Goal: Information Seeking & Learning: Check status

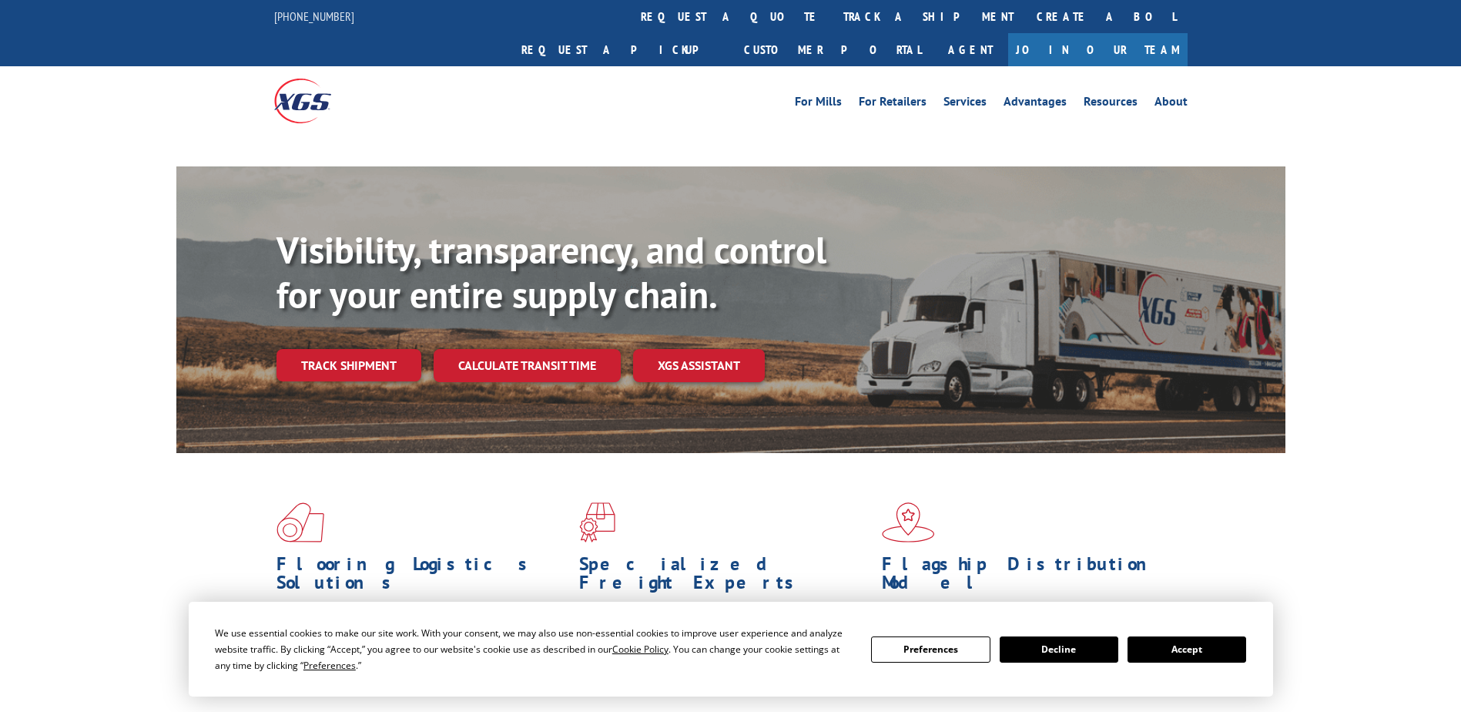
click at [352, 335] on div "Visibility, transparency, and control for your entire supply chain. Track shipm…" at bounding box center [780, 335] width 1009 height 215
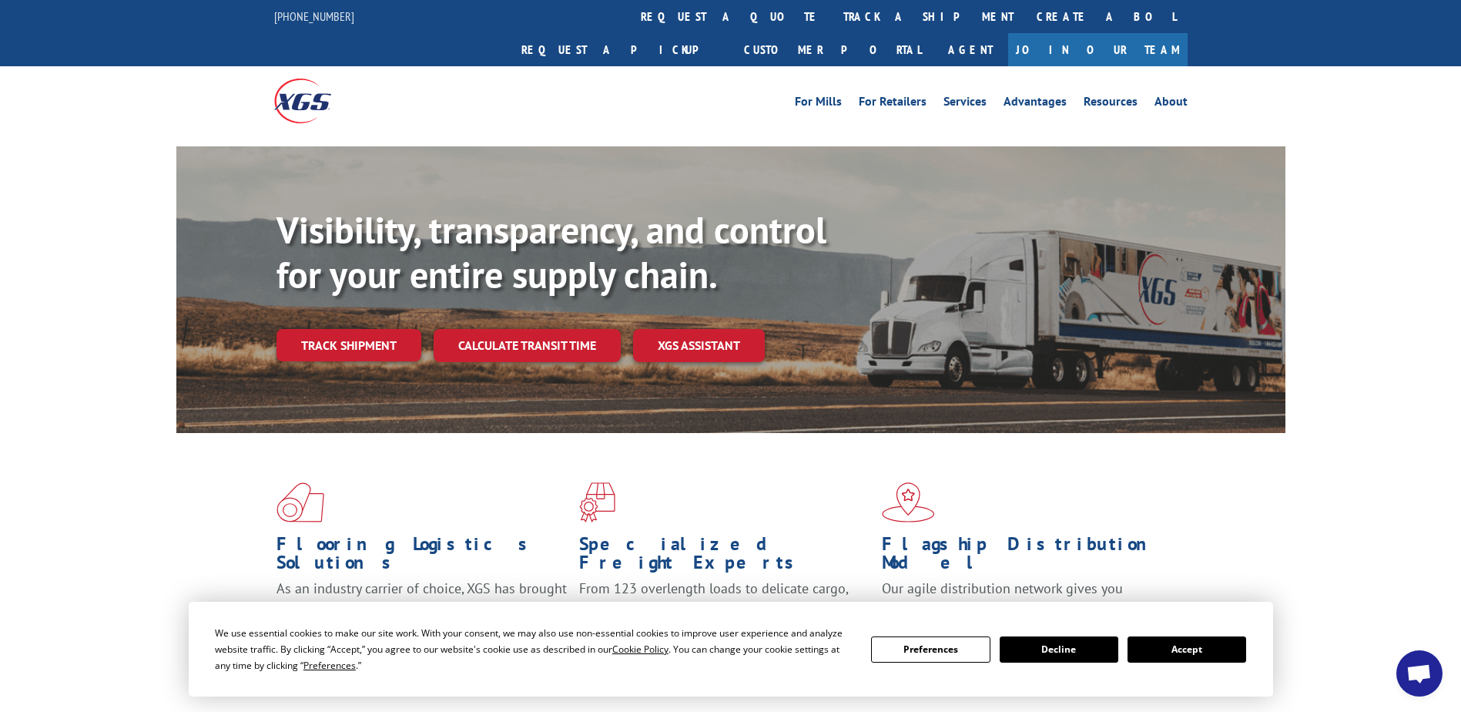
click at [1207, 649] on button "Accept" at bounding box center [1186, 649] width 119 height 26
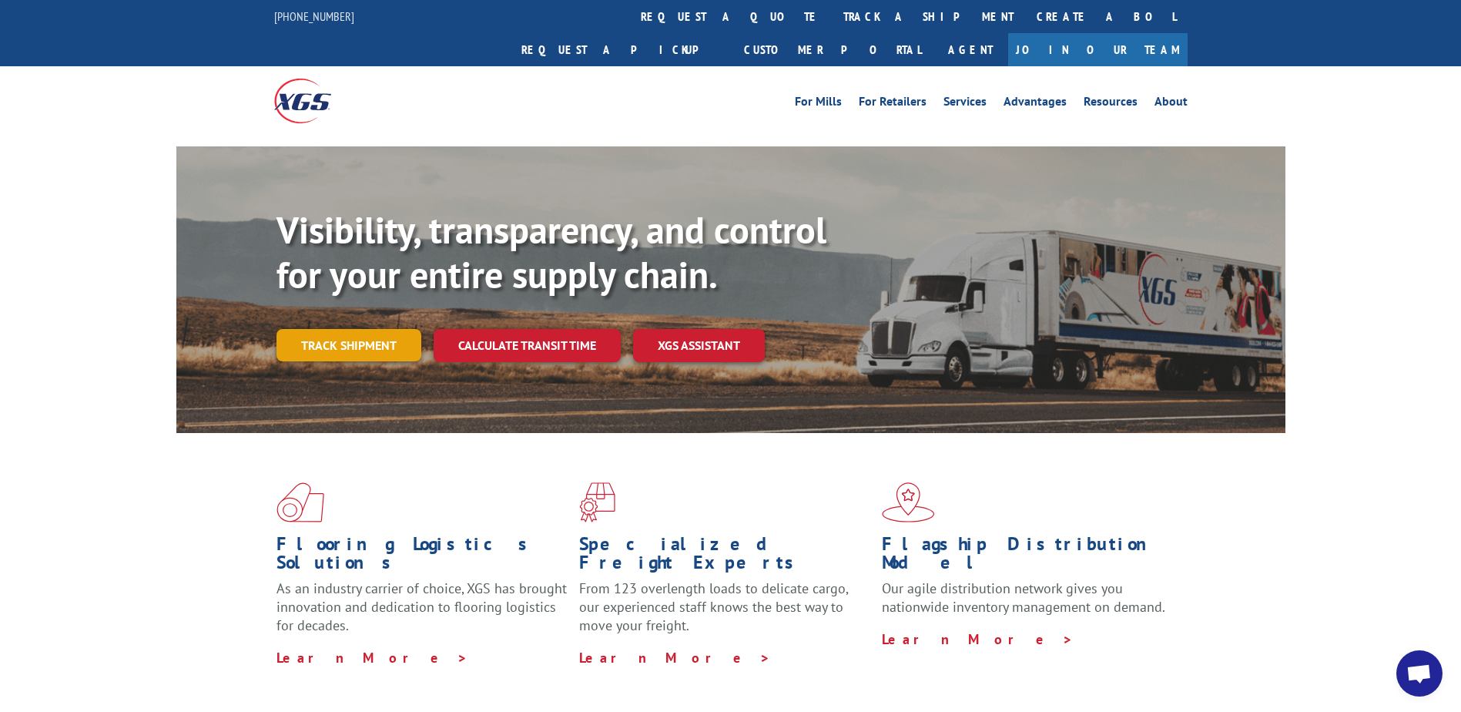
click at [334, 329] on link "Track shipment" at bounding box center [348, 345] width 145 height 32
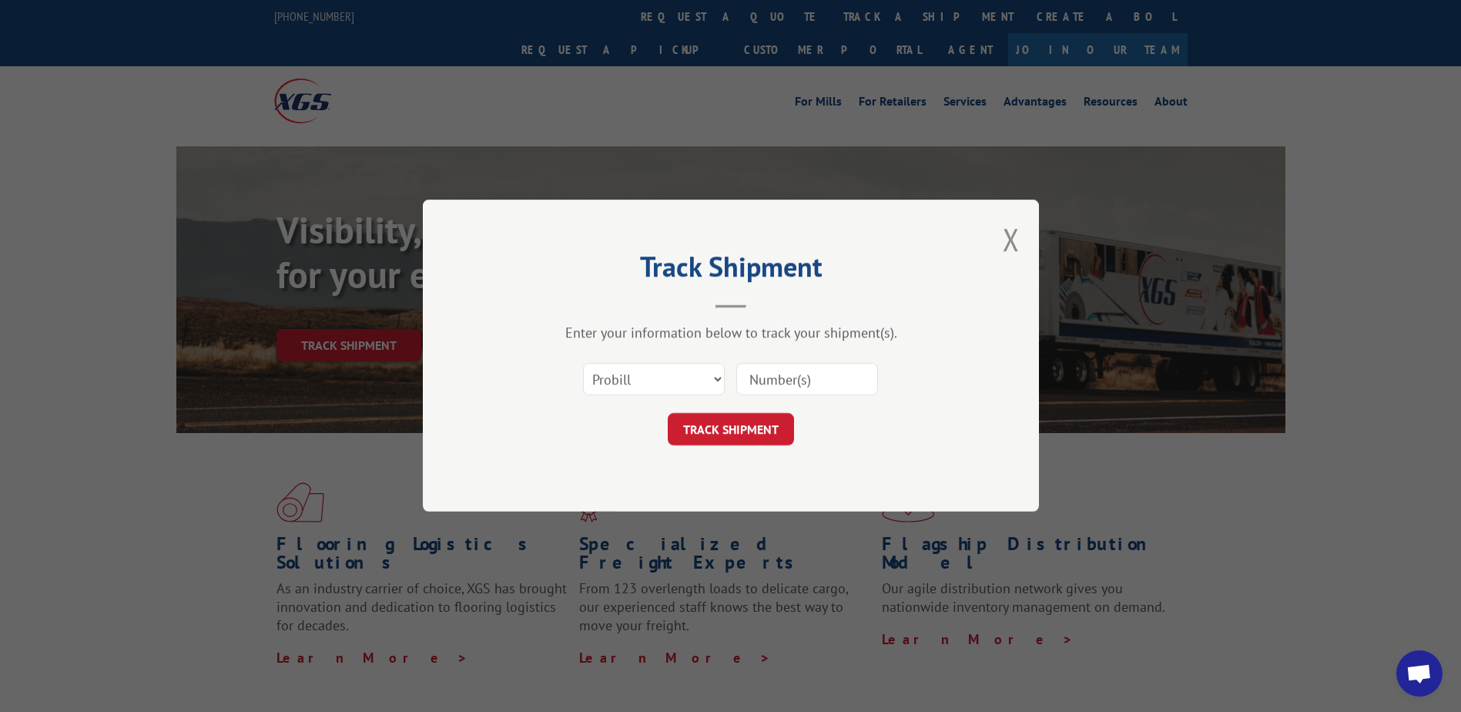
click at [769, 381] on input at bounding box center [807, 379] width 142 height 32
paste input "17207881"
type input "17207881"
click at [717, 433] on button "TRACK SHIPMENT" at bounding box center [731, 430] width 126 height 32
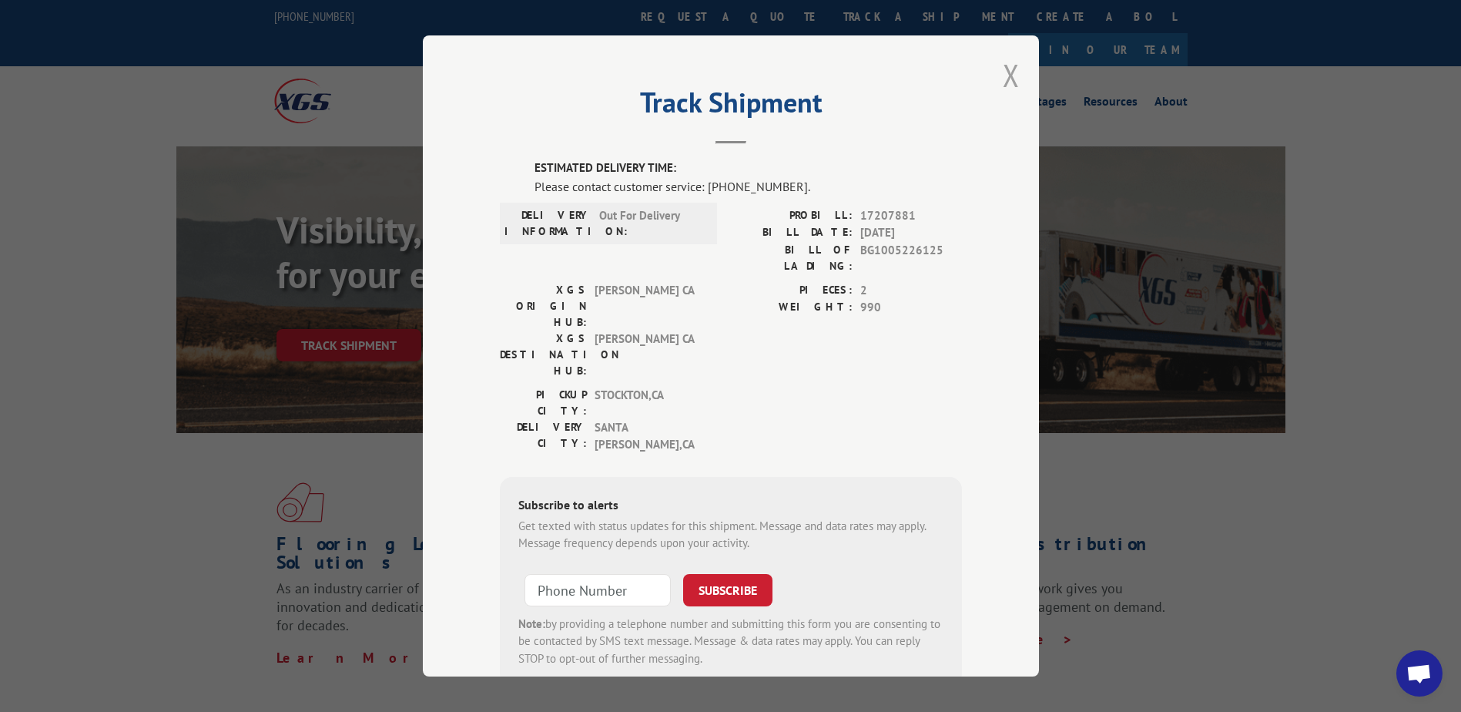
click at [1007, 81] on button "Close modal" at bounding box center [1011, 75] width 17 height 41
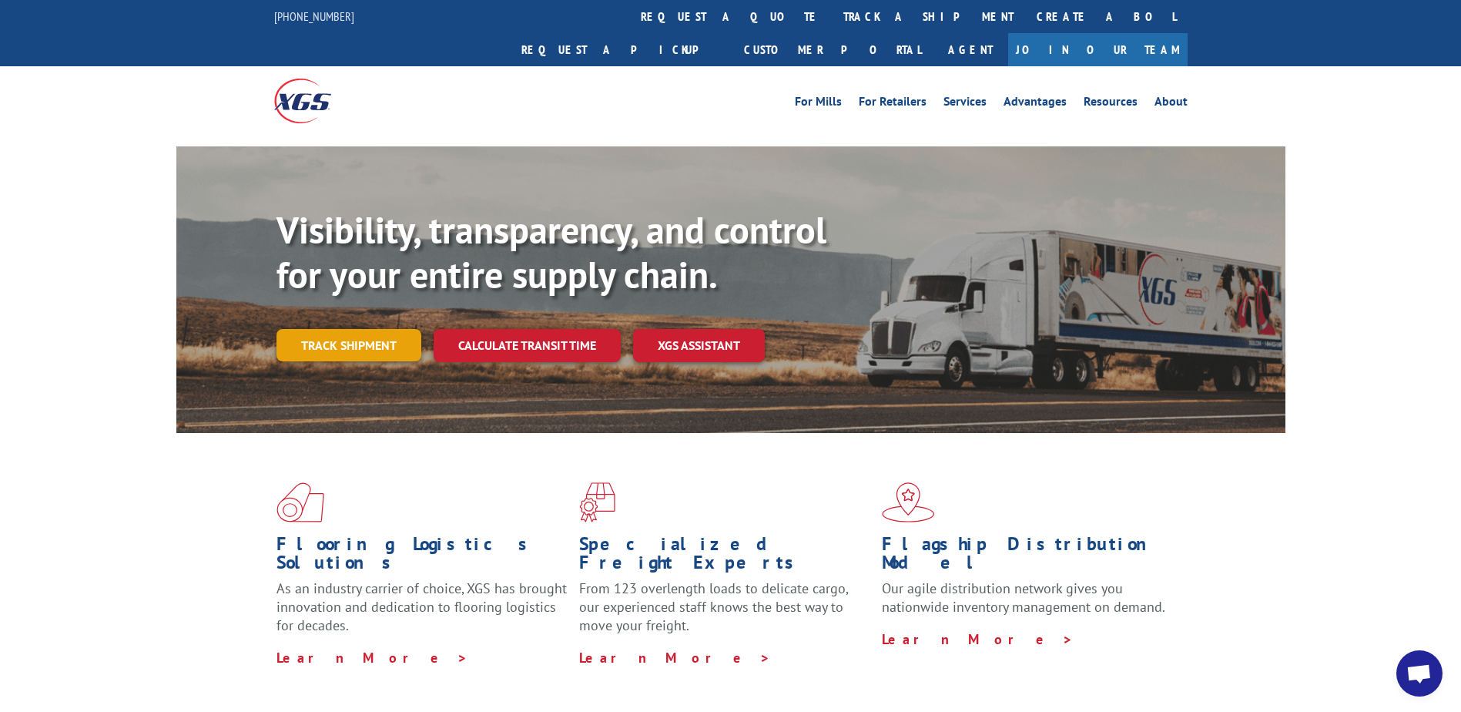
click at [339, 329] on link "Track shipment" at bounding box center [348, 345] width 145 height 32
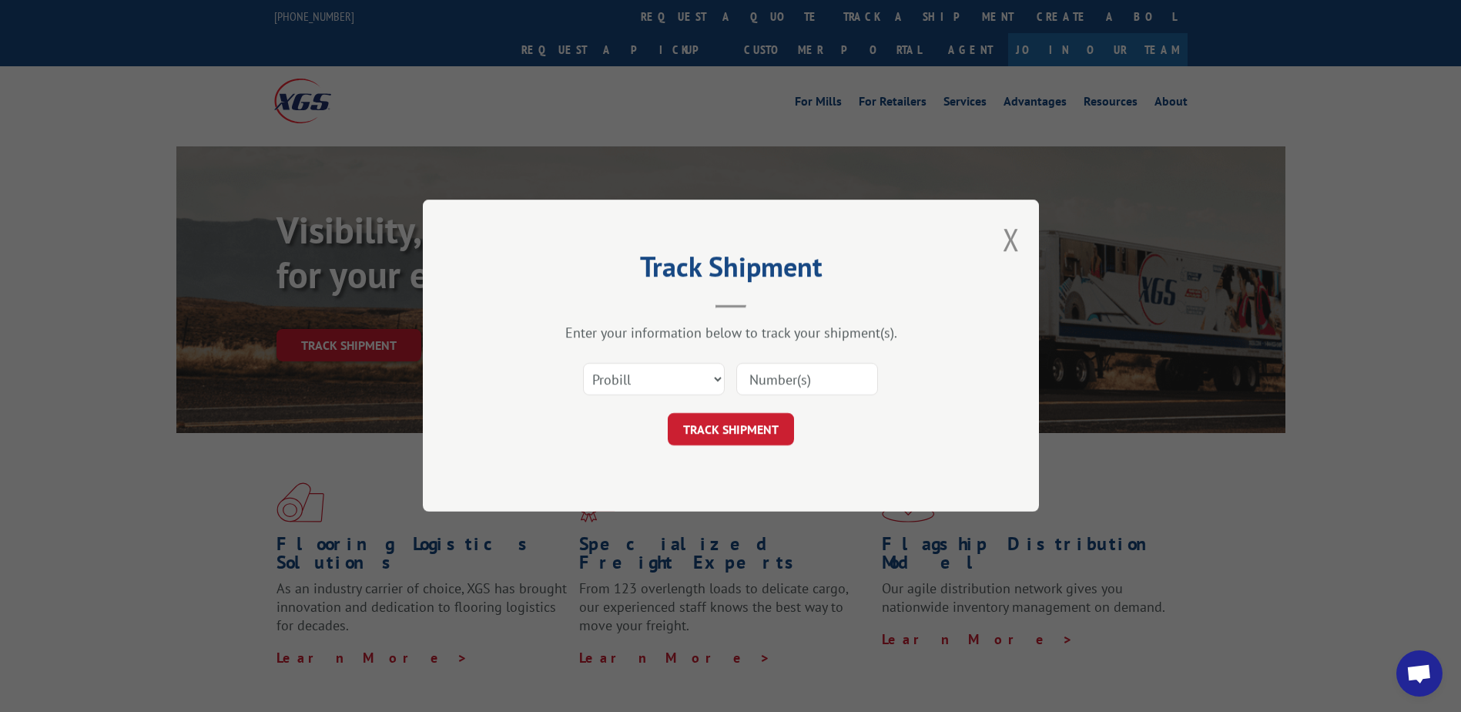
click at [777, 374] on input at bounding box center [807, 379] width 142 height 32
type input "17207881"
click at [750, 434] on button "TRACK SHIPMENT" at bounding box center [731, 430] width 126 height 32
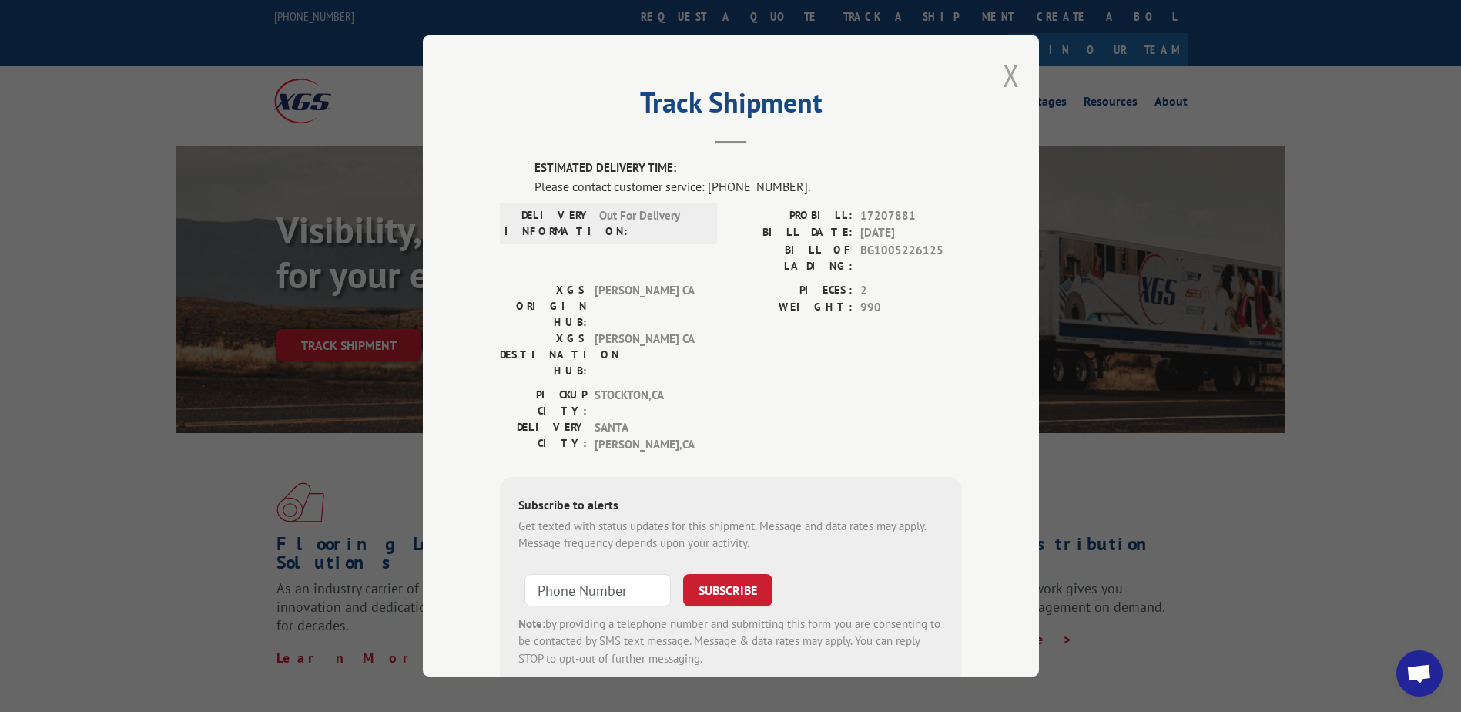
click at [1006, 78] on button "Close modal" at bounding box center [1011, 75] width 17 height 41
